Goal: Task Accomplishment & Management: Use online tool/utility

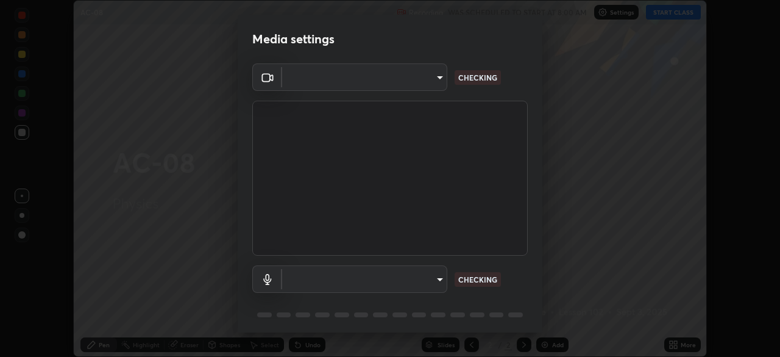
scroll to position [43, 0]
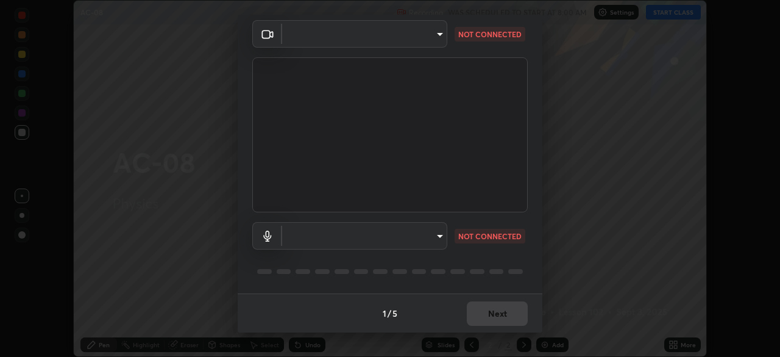
type input "f5ae6119dc4fab334a8cf66c369197aa9d1a3f6993b34b3aeb85a59339566d19"
type input "b6fc27b3cfd9b16c139071b3e43c8616f7c7432b4493bf15a59cfe2aa5dcb19a"
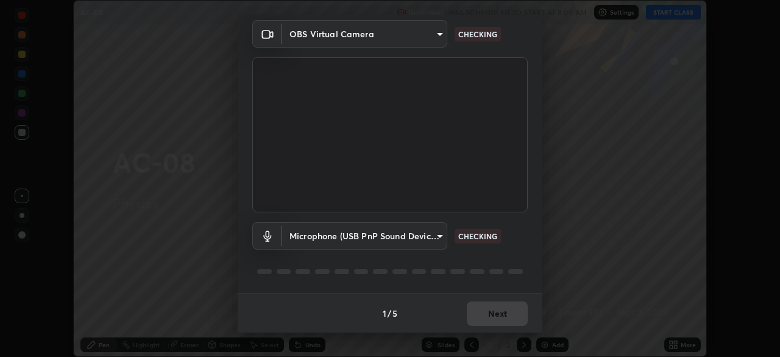
click at [479, 223] on div "Microphone (USB PnP Sound Device) (08bb:2902) b6fc27b3cfd9b16c139071b3e43c8616f…" at bounding box center [390, 235] width 276 height 27
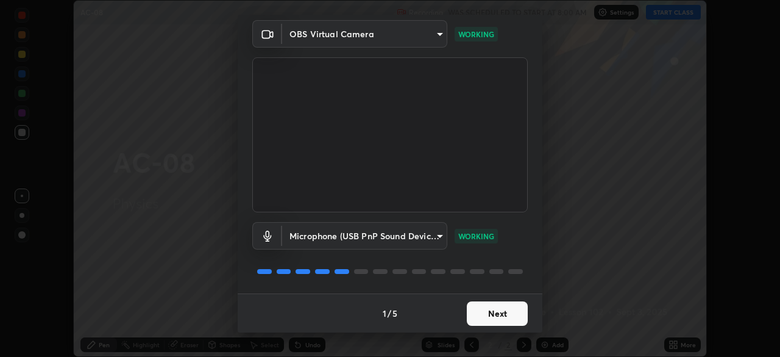
click at [500, 312] on button "Next" at bounding box center [497, 313] width 61 height 24
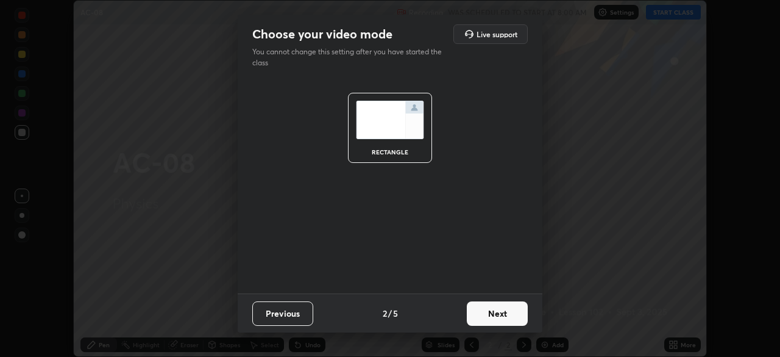
scroll to position [0, 0]
click at [502, 311] on button "Next" at bounding box center [497, 313] width 61 height 24
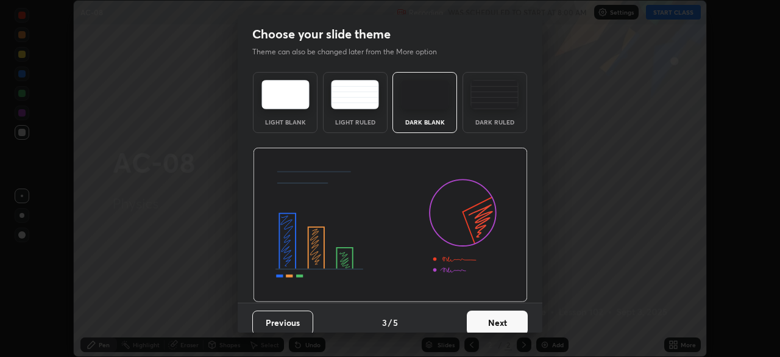
click at [502, 312] on button "Next" at bounding box center [497, 322] width 61 height 24
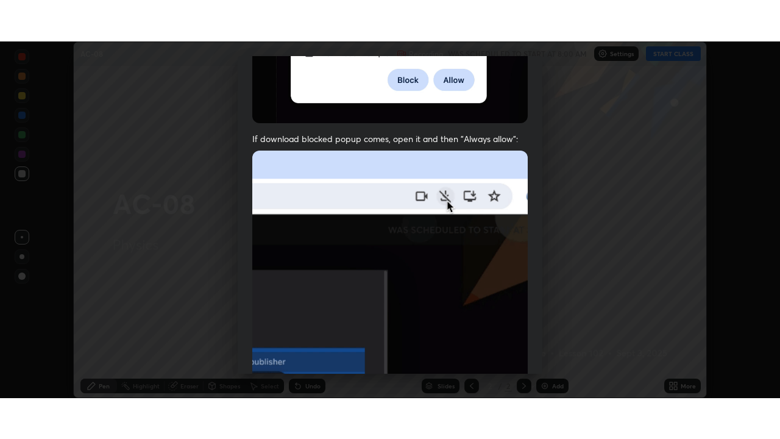
scroll to position [292, 0]
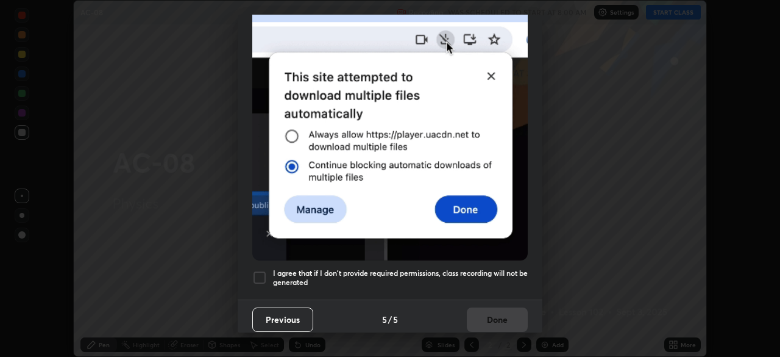
click at [258, 271] on div at bounding box center [259, 277] width 15 height 15
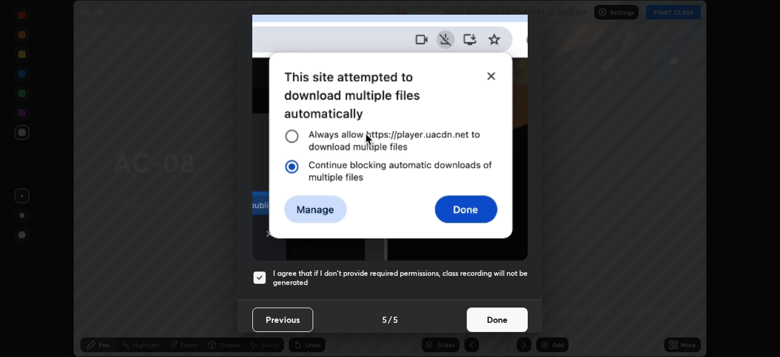
click at [485, 318] on button "Done" at bounding box center [497, 319] width 61 height 24
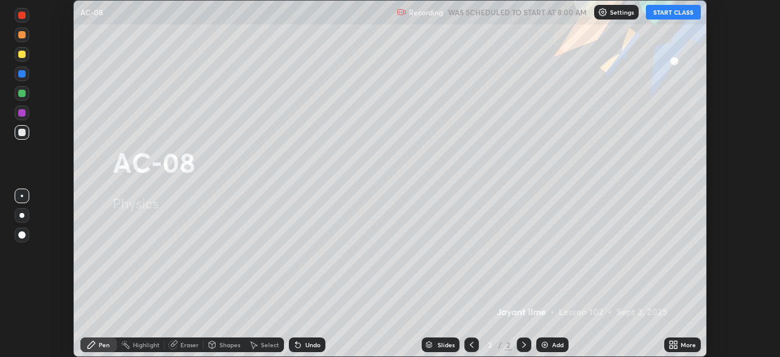
click at [672, 17] on button "START CLASS" at bounding box center [673, 12] width 55 height 15
click at [681, 343] on div "More" at bounding box center [688, 344] width 15 height 6
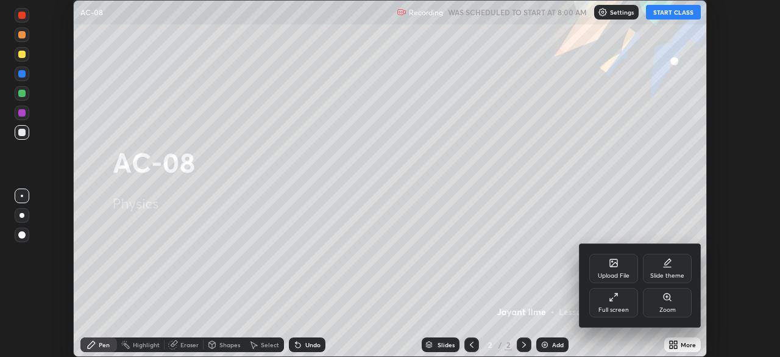
click at [610, 293] on icon at bounding box center [614, 297] width 10 height 10
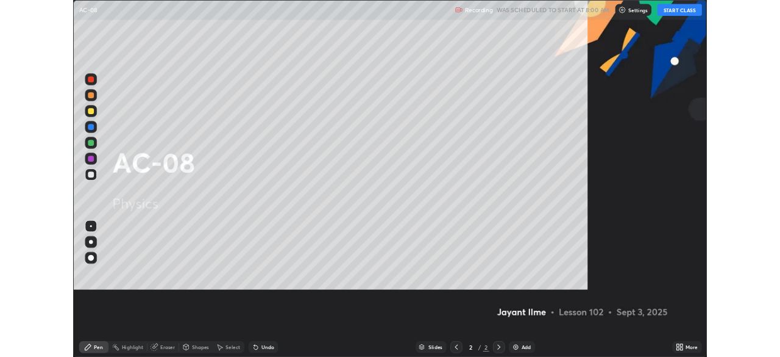
scroll to position [439, 780]
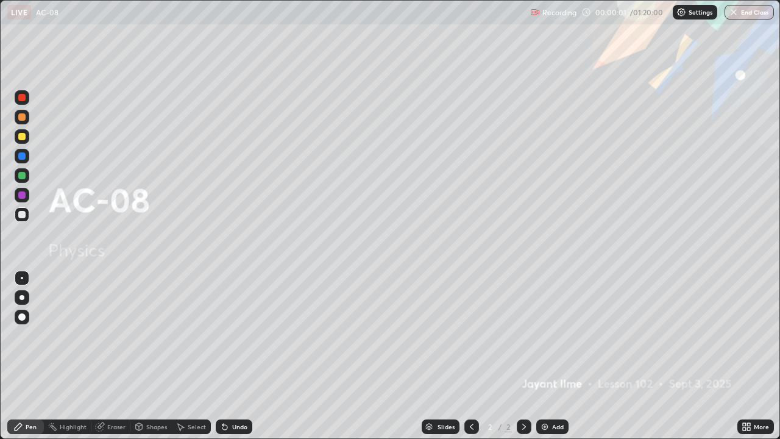
click at [552, 356] on div "Add" at bounding box center [558, 427] width 12 height 6
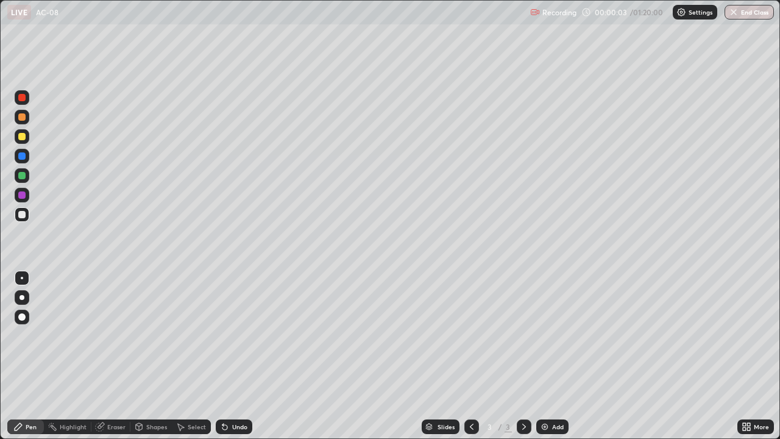
click at [23, 314] on div at bounding box center [21, 316] width 7 height 7
click at [550, 356] on div "Add" at bounding box center [552, 426] width 32 height 15
click at [26, 143] on div at bounding box center [22, 136] width 15 height 15
click at [22, 215] on div at bounding box center [21, 214] width 7 height 7
click at [545, 356] on img at bounding box center [545, 427] width 10 height 10
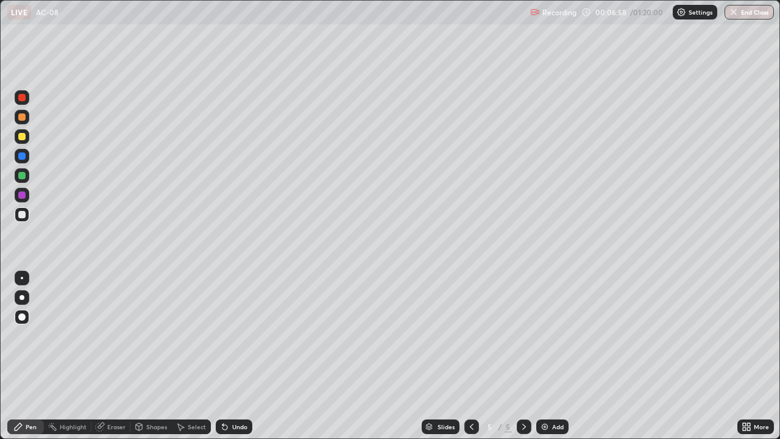
click at [229, 356] on div "Undo" at bounding box center [234, 426] width 37 height 15
click at [544, 356] on img at bounding box center [545, 427] width 10 height 10
click at [546, 356] on img at bounding box center [545, 427] width 10 height 10
click at [474, 356] on div at bounding box center [472, 426] width 15 height 15
click at [27, 136] on div at bounding box center [22, 136] width 15 height 15
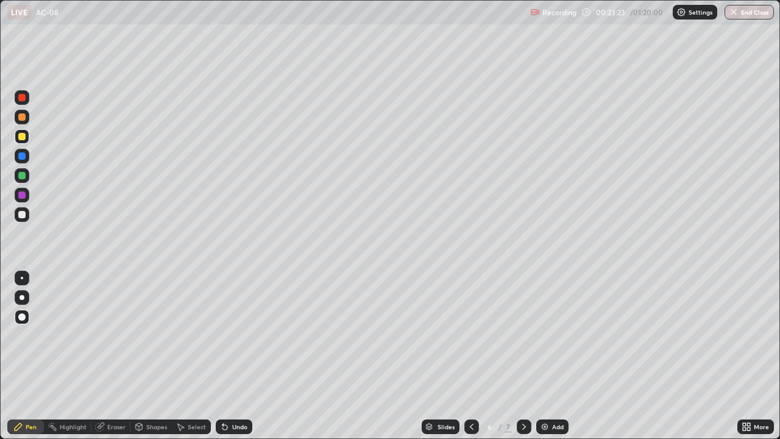
click at [20, 217] on div at bounding box center [21, 214] width 7 height 7
click at [22, 215] on div at bounding box center [21, 214] width 7 height 7
click at [232, 356] on div "Undo" at bounding box center [239, 427] width 15 height 6
click at [239, 356] on div "Undo" at bounding box center [234, 426] width 37 height 15
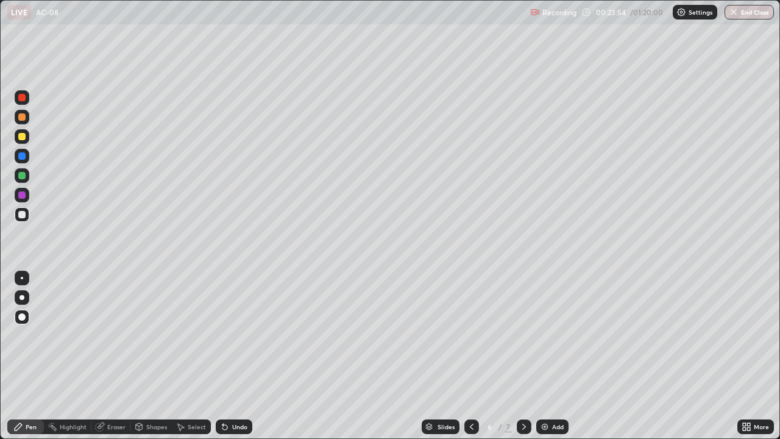
click at [37, 356] on div "Pen" at bounding box center [25, 426] width 37 height 15
click at [519, 356] on icon at bounding box center [524, 427] width 10 height 10
click at [518, 356] on div at bounding box center [524, 426] width 15 height 15
click at [547, 356] on img at bounding box center [545, 427] width 10 height 10
click at [540, 356] on img at bounding box center [545, 427] width 10 height 10
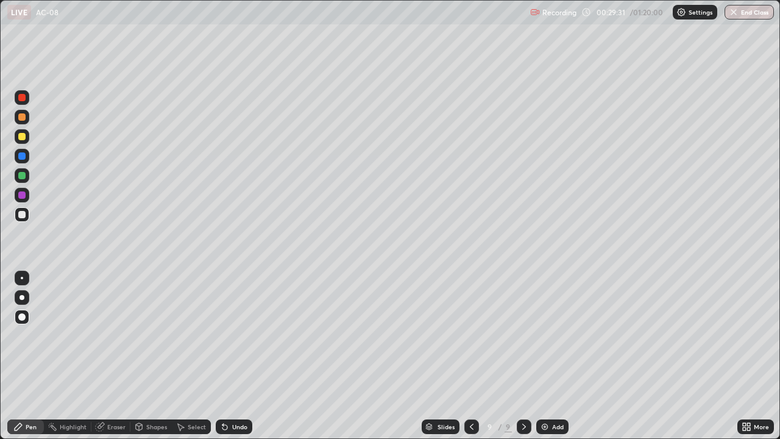
click at [15, 139] on div at bounding box center [22, 136] width 15 height 15
click at [23, 215] on div at bounding box center [21, 214] width 7 height 7
click at [237, 356] on div "Undo" at bounding box center [231, 427] width 41 height 24
click at [232, 356] on div "Undo" at bounding box center [234, 426] width 37 height 15
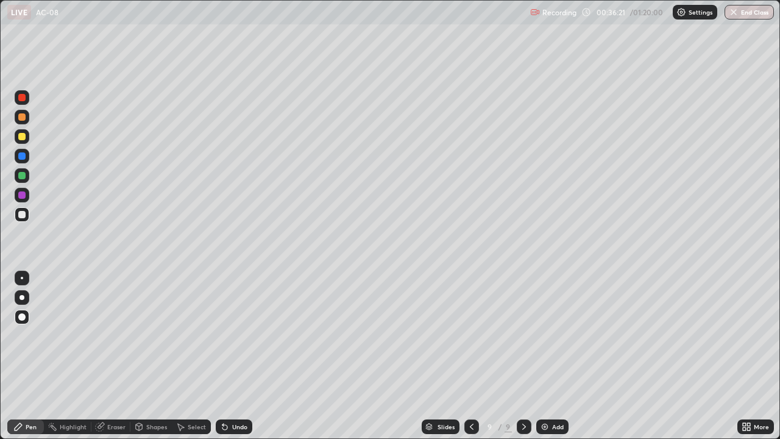
click at [25, 159] on div at bounding box center [22, 156] width 15 height 15
click at [23, 138] on div at bounding box center [21, 136] width 7 height 7
click at [548, 356] on img at bounding box center [545, 427] width 10 height 10
click at [20, 219] on div at bounding box center [22, 214] width 15 height 15
click at [234, 356] on div "Undo" at bounding box center [239, 427] width 15 height 6
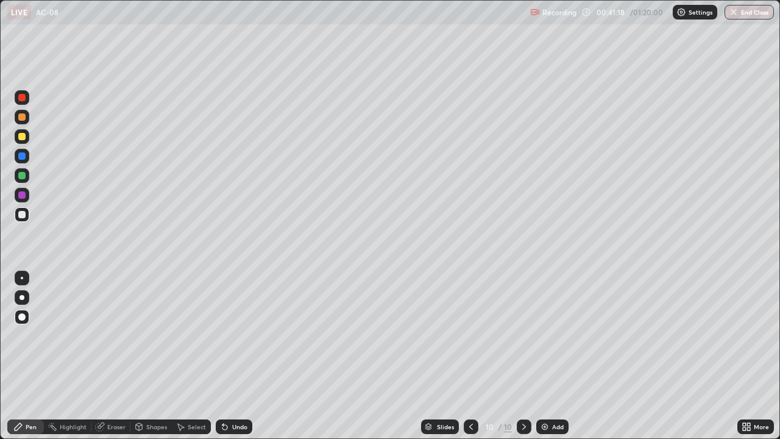
click at [234, 356] on div "Undo" at bounding box center [239, 427] width 15 height 6
click at [233, 356] on div "Undo" at bounding box center [239, 427] width 15 height 6
click at [235, 356] on div "Undo" at bounding box center [239, 427] width 15 height 6
click at [233, 356] on div "Undo" at bounding box center [239, 427] width 15 height 6
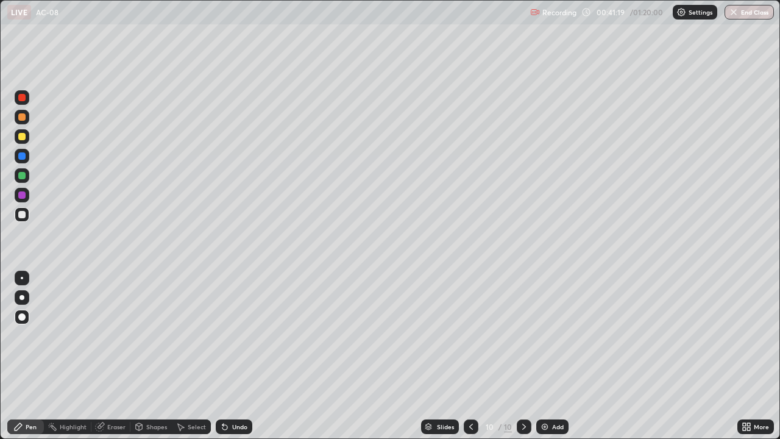
click at [234, 356] on div "Undo" at bounding box center [239, 427] width 15 height 6
click at [233, 356] on div "Undo" at bounding box center [239, 427] width 15 height 6
click at [232, 356] on div "Undo" at bounding box center [239, 427] width 15 height 6
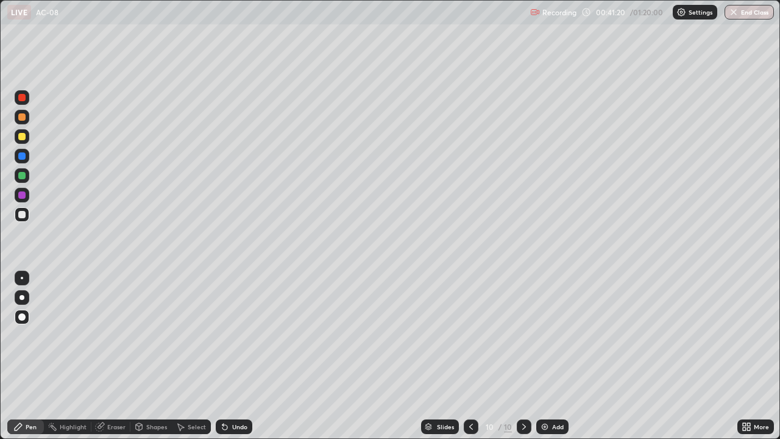
click at [228, 356] on div "Undo" at bounding box center [234, 426] width 37 height 15
click at [23, 139] on div at bounding box center [21, 136] width 7 height 7
click at [547, 356] on img at bounding box center [545, 427] width 10 height 10
click at [21, 215] on div at bounding box center [21, 214] width 7 height 7
click at [16, 212] on div at bounding box center [22, 214] width 15 height 15
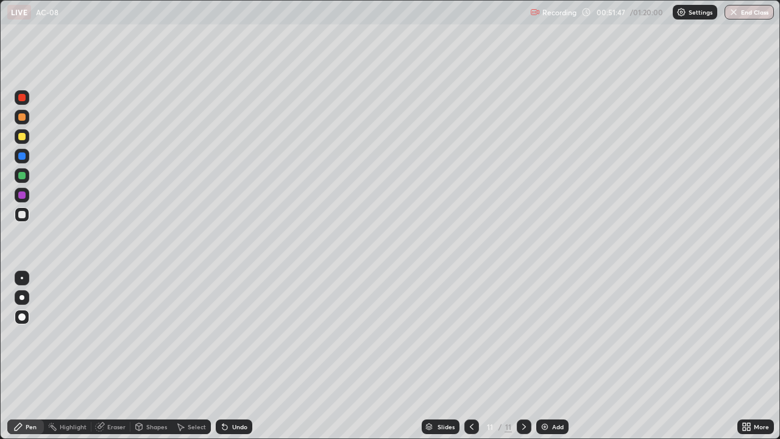
click at [21, 138] on div at bounding box center [21, 136] width 7 height 7
click at [546, 356] on img at bounding box center [545, 427] width 10 height 10
click at [23, 215] on div at bounding box center [21, 214] width 7 height 7
click at [23, 137] on div at bounding box center [21, 136] width 7 height 7
click at [20, 217] on div at bounding box center [21, 214] width 7 height 7
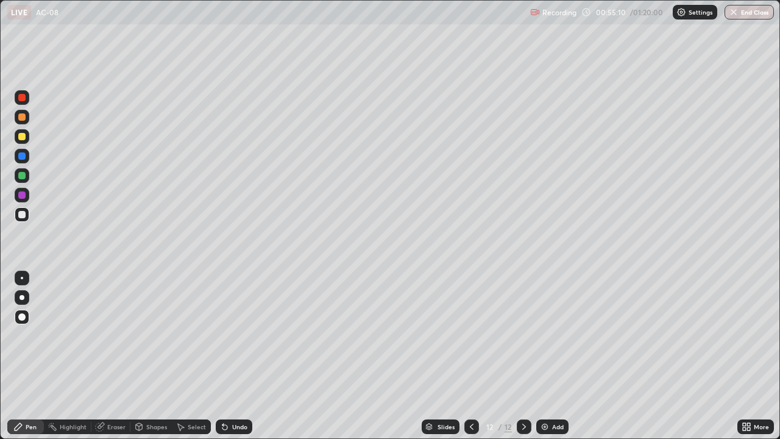
click at [465, 356] on div at bounding box center [472, 426] width 15 height 15
click at [521, 356] on icon at bounding box center [524, 427] width 10 height 10
click at [471, 356] on icon at bounding box center [472, 427] width 10 height 10
click at [22, 159] on div at bounding box center [21, 155] width 7 height 7
click at [23, 213] on div at bounding box center [21, 214] width 7 height 7
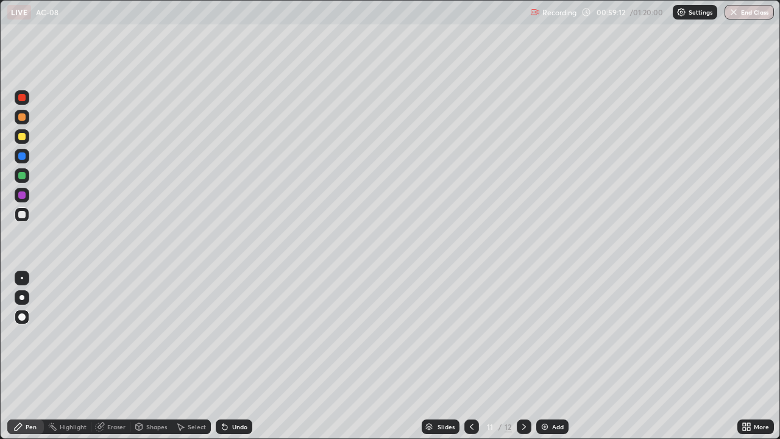
click at [523, 356] on icon at bounding box center [524, 427] width 10 height 10
click at [232, 356] on div "Undo" at bounding box center [234, 426] width 37 height 15
click at [237, 356] on div "Undo" at bounding box center [239, 427] width 15 height 6
click at [236, 356] on div "Undo" at bounding box center [239, 427] width 15 height 6
click at [237, 356] on div "Undo" at bounding box center [239, 427] width 15 height 6
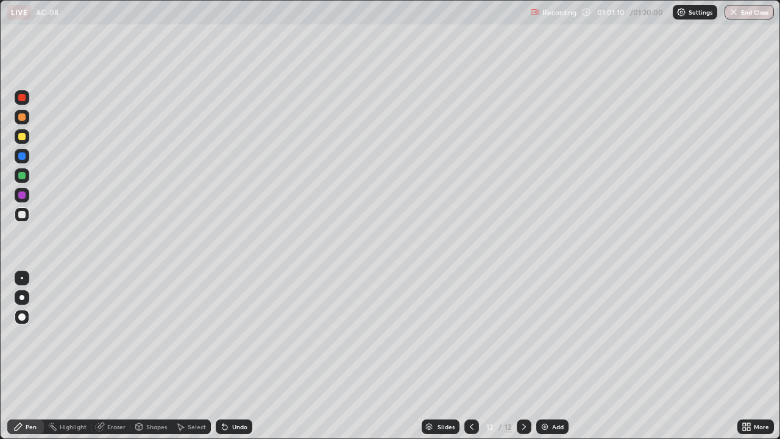
click at [236, 356] on div "Undo" at bounding box center [239, 427] width 15 height 6
click at [232, 356] on div "Undo" at bounding box center [239, 427] width 15 height 6
click at [229, 356] on div "Undo" at bounding box center [234, 426] width 37 height 15
click at [228, 356] on div "Undo" at bounding box center [234, 426] width 37 height 15
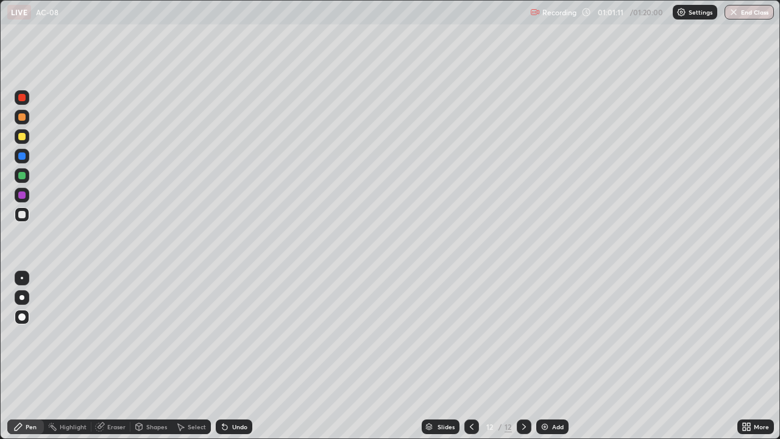
click at [229, 356] on div "Undo" at bounding box center [234, 426] width 37 height 15
click at [228, 356] on icon at bounding box center [225, 427] width 10 height 10
click at [227, 356] on icon at bounding box center [225, 427] width 10 height 10
click at [235, 356] on div "Undo" at bounding box center [239, 427] width 15 height 6
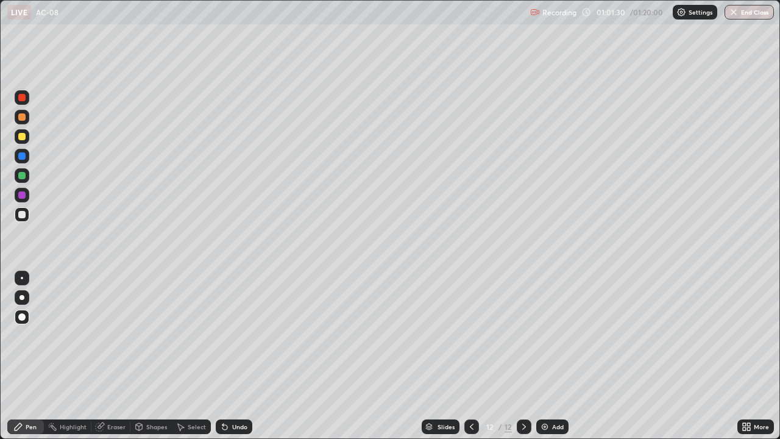
click at [236, 356] on div "Undo" at bounding box center [239, 427] width 15 height 6
click at [237, 356] on div "Undo" at bounding box center [239, 427] width 15 height 6
click at [22, 138] on div at bounding box center [21, 136] width 7 height 7
click at [471, 356] on icon at bounding box center [472, 427] width 10 height 10
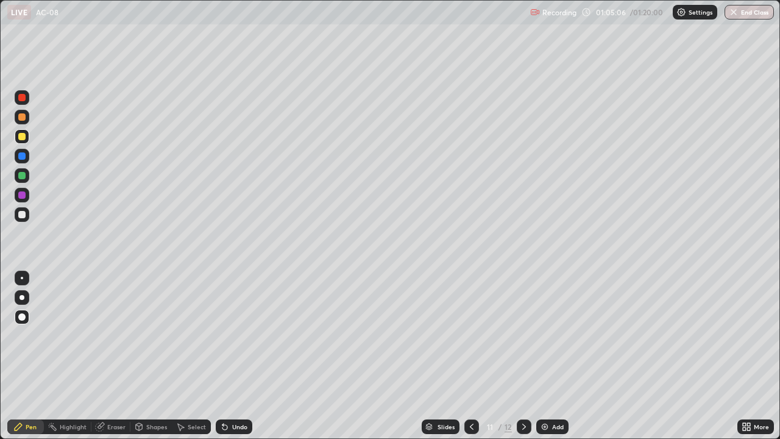
click at [110, 356] on div "Eraser" at bounding box center [116, 427] width 18 height 6
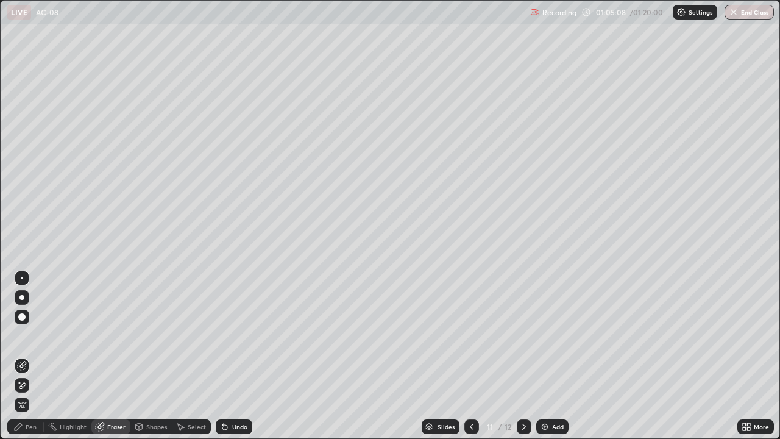
click at [27, 356] on div "Pen" at bounding box center [31, 427] width 11 height 6
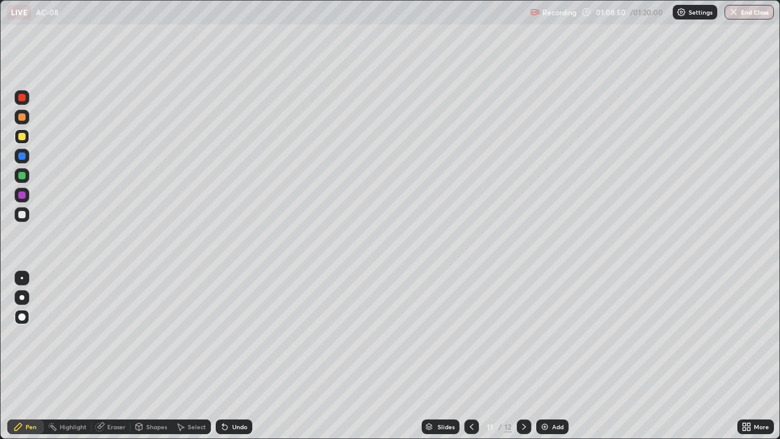
click at [522, 356] on icon at bounding box center [524, 427] width 10 height 10
click at [471, 356] on icon at bounding box center [472, 427] width 10 height 10
click at [25, 216] on div at bounding box center [21, 214] width 7 height 7
click at [522, 356] on icon at bounding box center [524, 427] width 10 height 10
click at [745, 9] on button "End Class" at bounding box center [749, 12] width 49 height 15
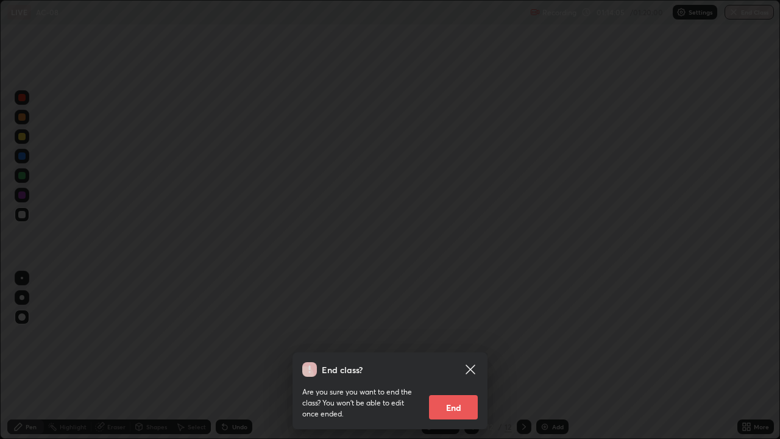
click at [457, 356] on button "End" at bounding box center [453, 407] width 49 height 24
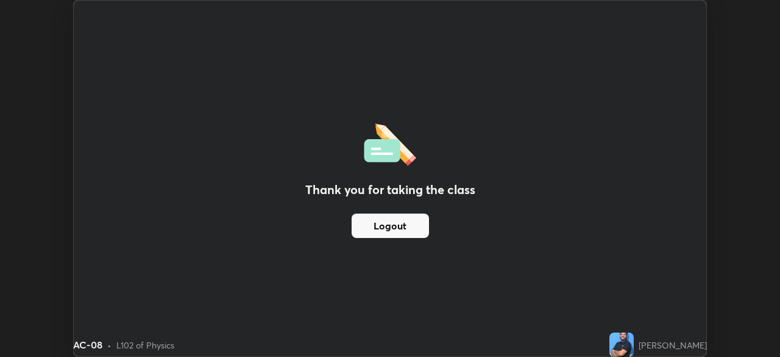
scroll to position [60606, 60182]
